Goal: Communication & Community: Ask a question

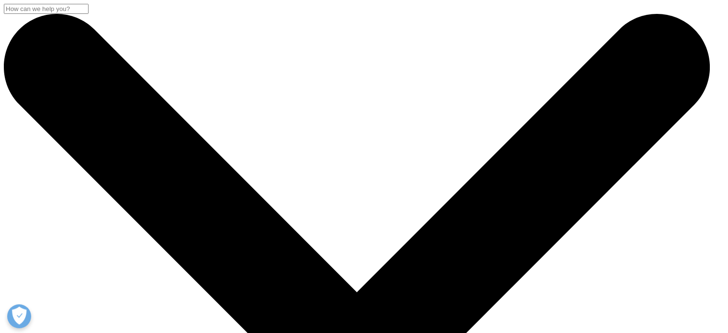
scroll to position [48, 0]
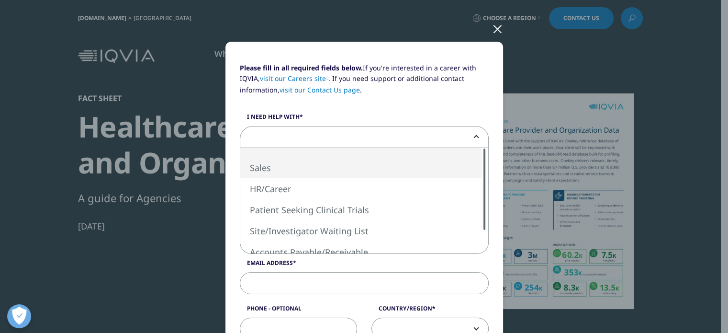
select select "Sales"
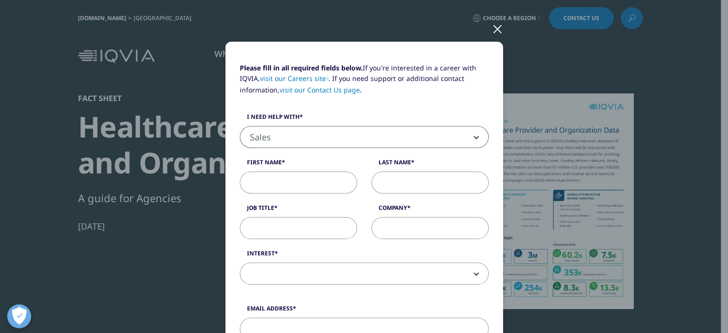
click at [294, 183] on input "First Name" at bounding box center [298, 182] width 117 height 22
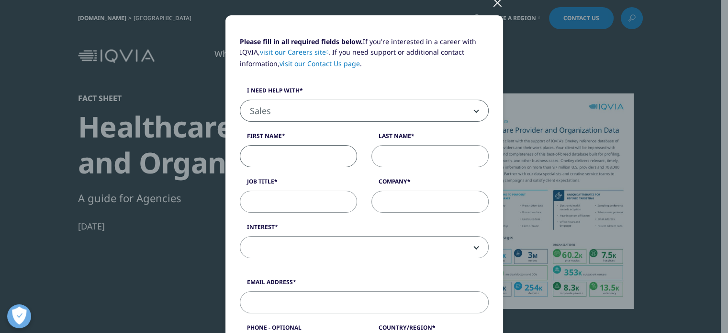
scroll to position [96, 0]
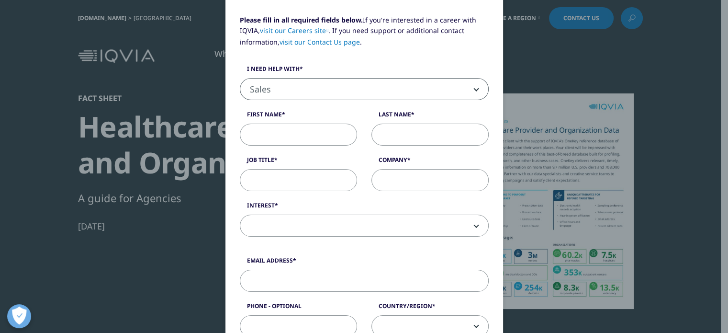
click at [274, 128] on input "First Name" at bounding box center [298, 134] width 117 height 22
click at [270, 133] on input "First Name" at bounding box center [298, 134] width 117 height 22
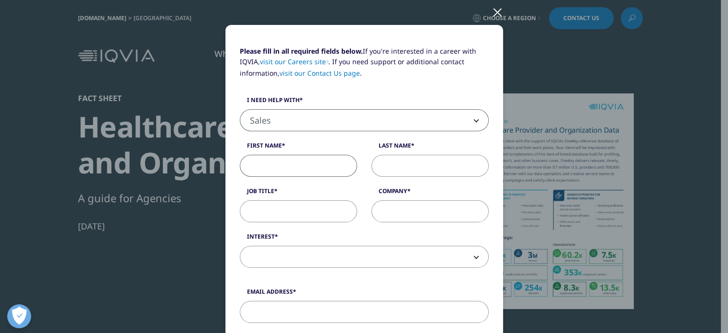
scroll to position [144, 0]
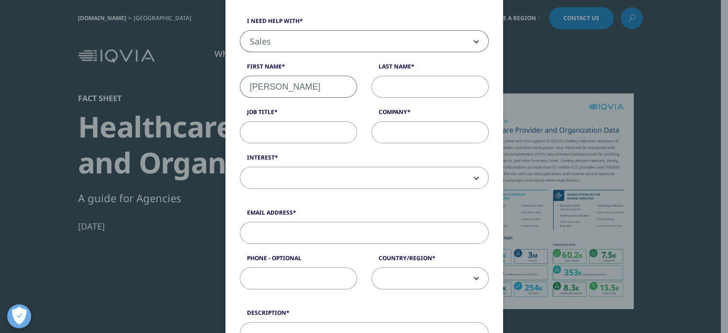
type input "[PERSON_NAME]"
type input "Cuscaden"
type input "Senior Analyst"
type input "Econ One Research, Inc."
click at [414, 176] on span at bounding box center [364, 178] width 248 height 22
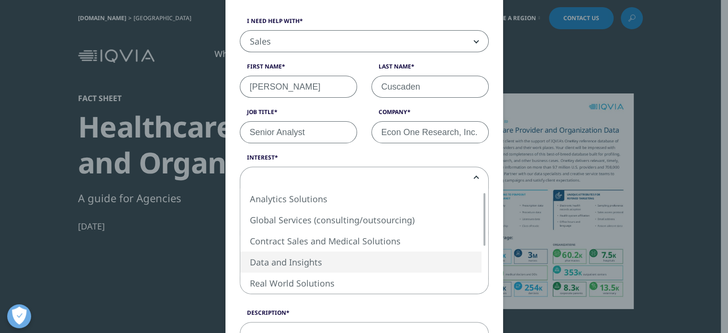
select select "Data and Insights"
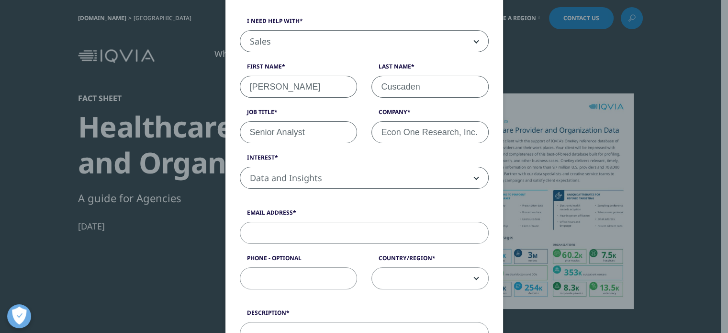
click at [364, 227] on input "Email Address" at bounding box center [364, 233] width 249 height 22
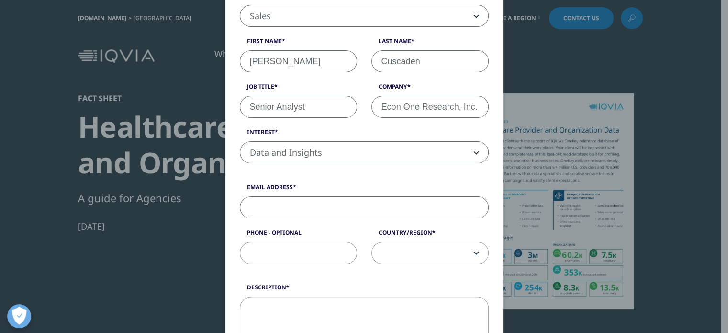
scroll to position [191, 0]
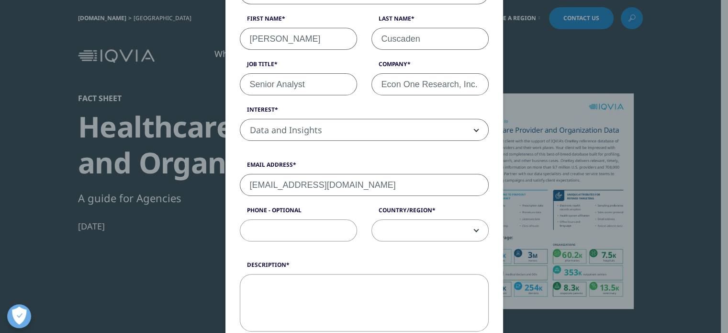
type input "[EMAIL_ADDRESS][DOMAIN_NAME]"
click at [400, 231] on span at bounding box center [430, 231] width 116 height 22
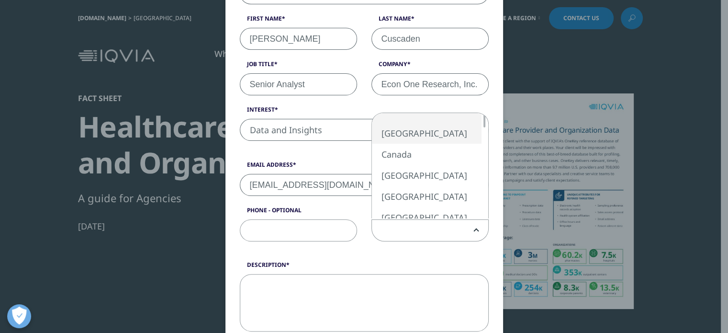
drag, startPoint x: 410, startPoint y: 139, endPoint x: 404, endPoint y: 159, distance: 20.3
select select "[GEOGRAPHIC_DATA]"
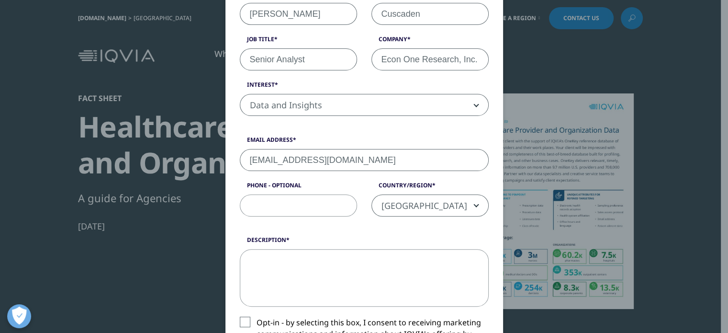
scroll to position [239, 0]
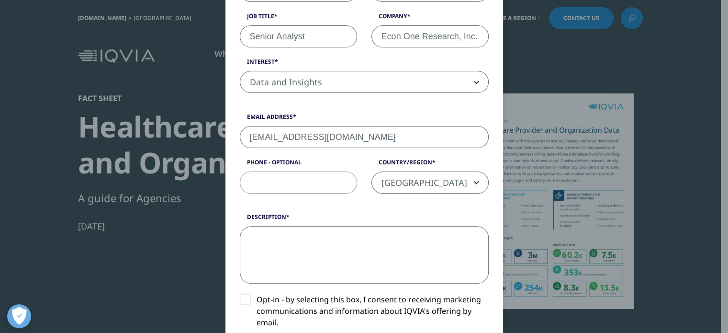
click at [344, 244] on textarea "Description" at bounding box center [364, 254] width 249 height 57
type textarea "Hello - my"
